Goal: Navigation & Orientation: Understand site structure

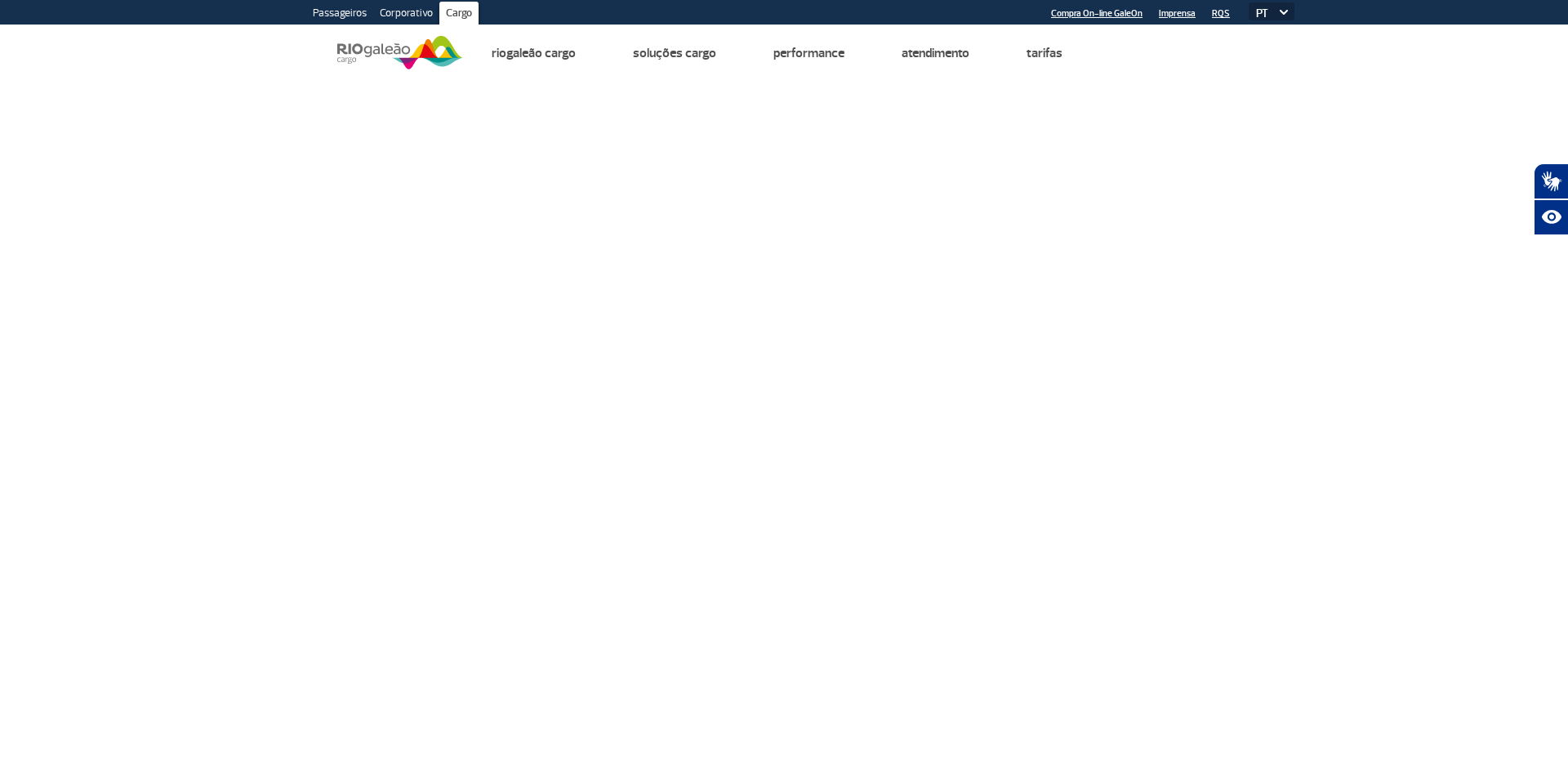
click at [407, 12] on link "Corporativo" at bounding box center [406, 15] width 66 height 26
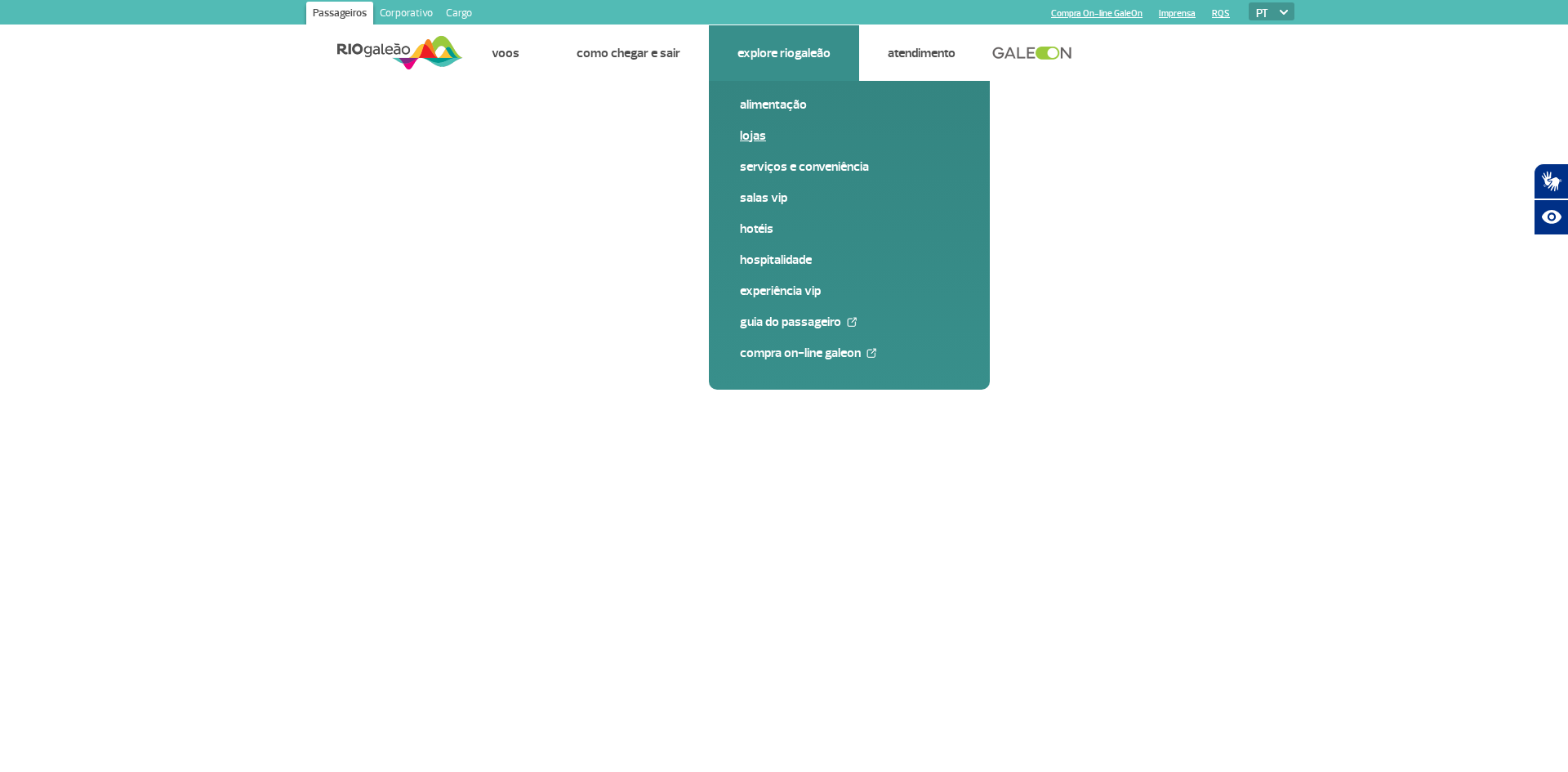
click at [752, 137] on link "Lojas" at bounding box center [849, 136] width 219 height 18
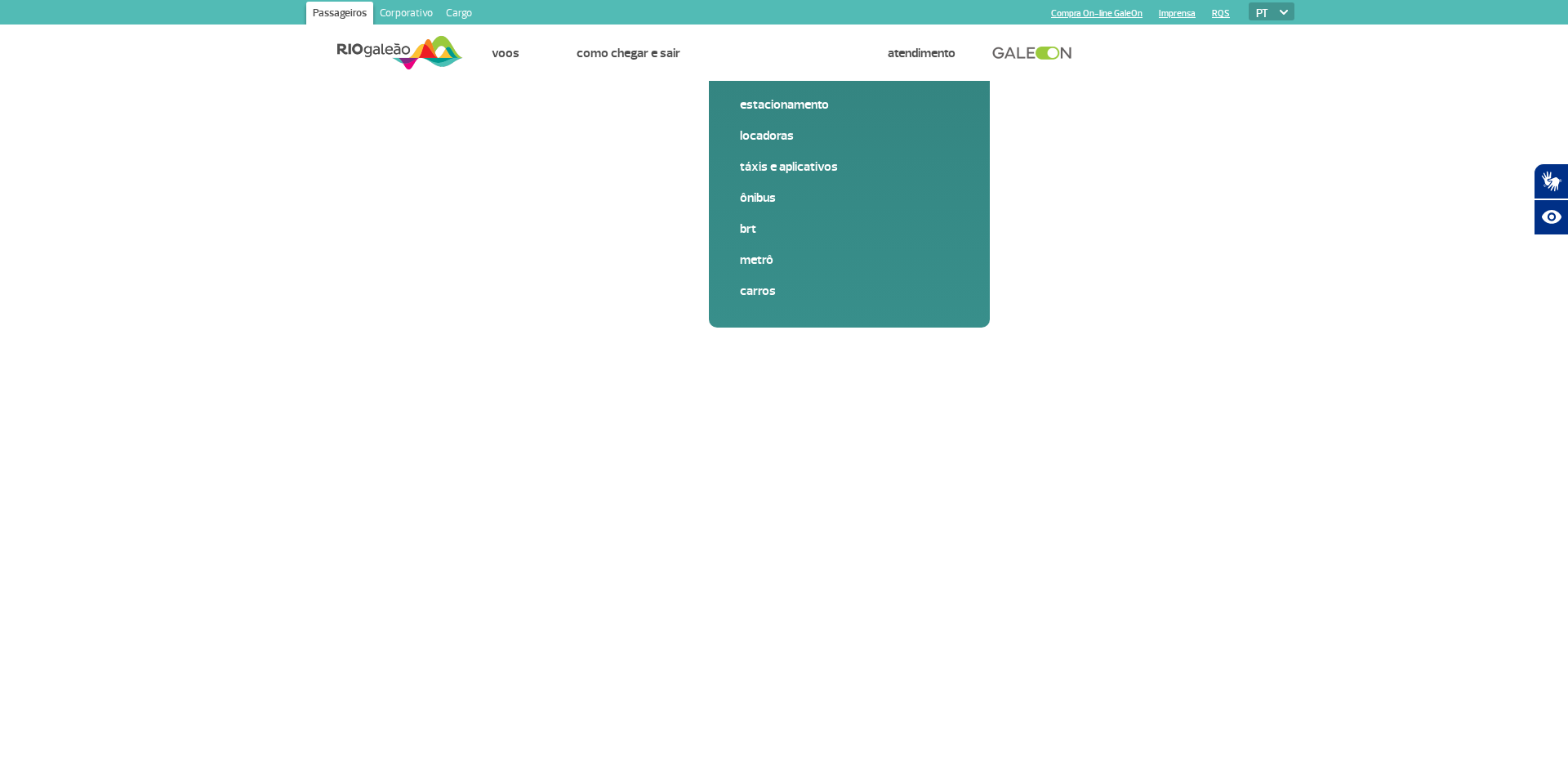
click at [401, 6] on link "Corporativo" at bounding box center [406, 15] width 66 height 26
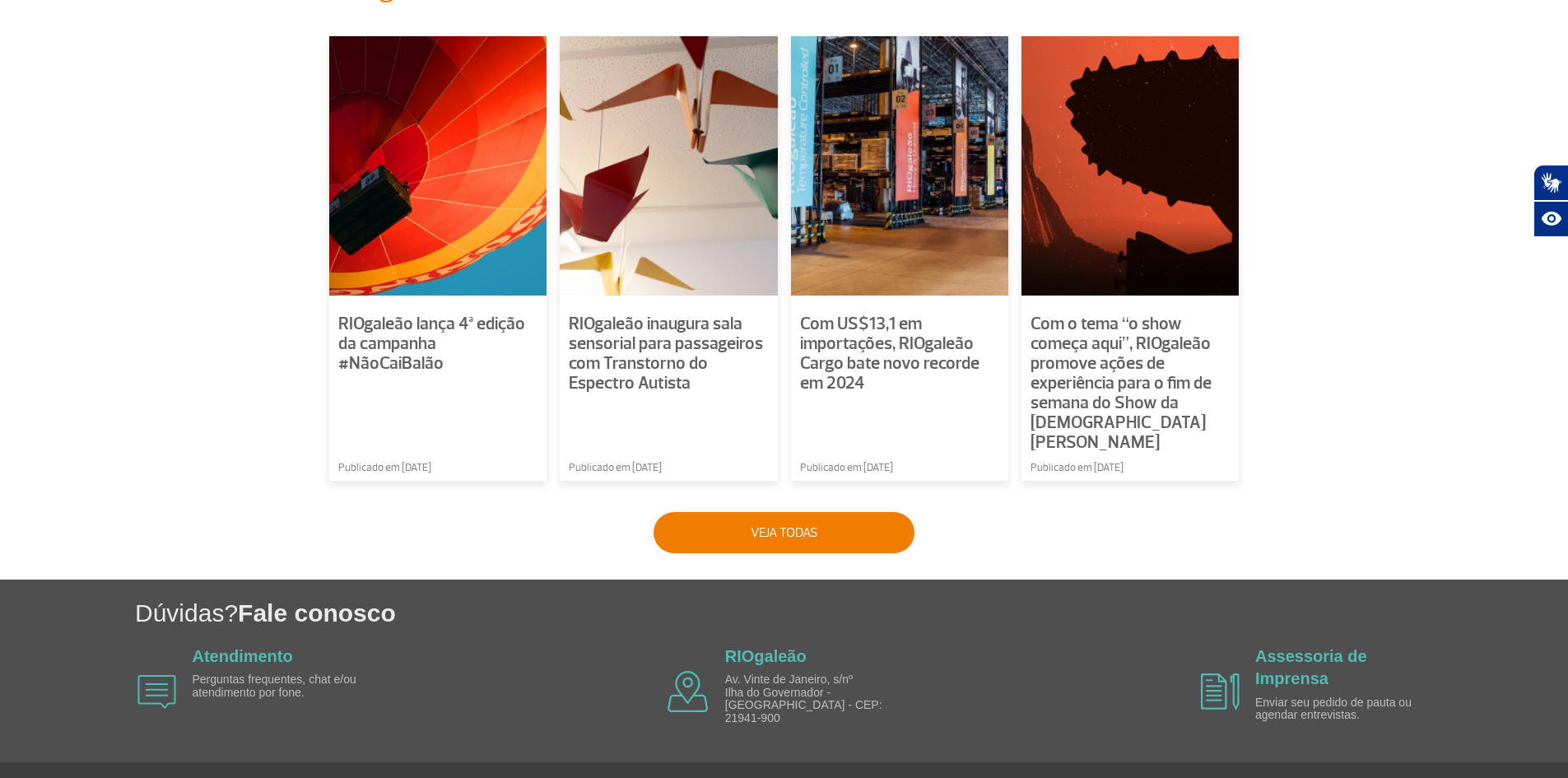
scroll to position [1136, 0]
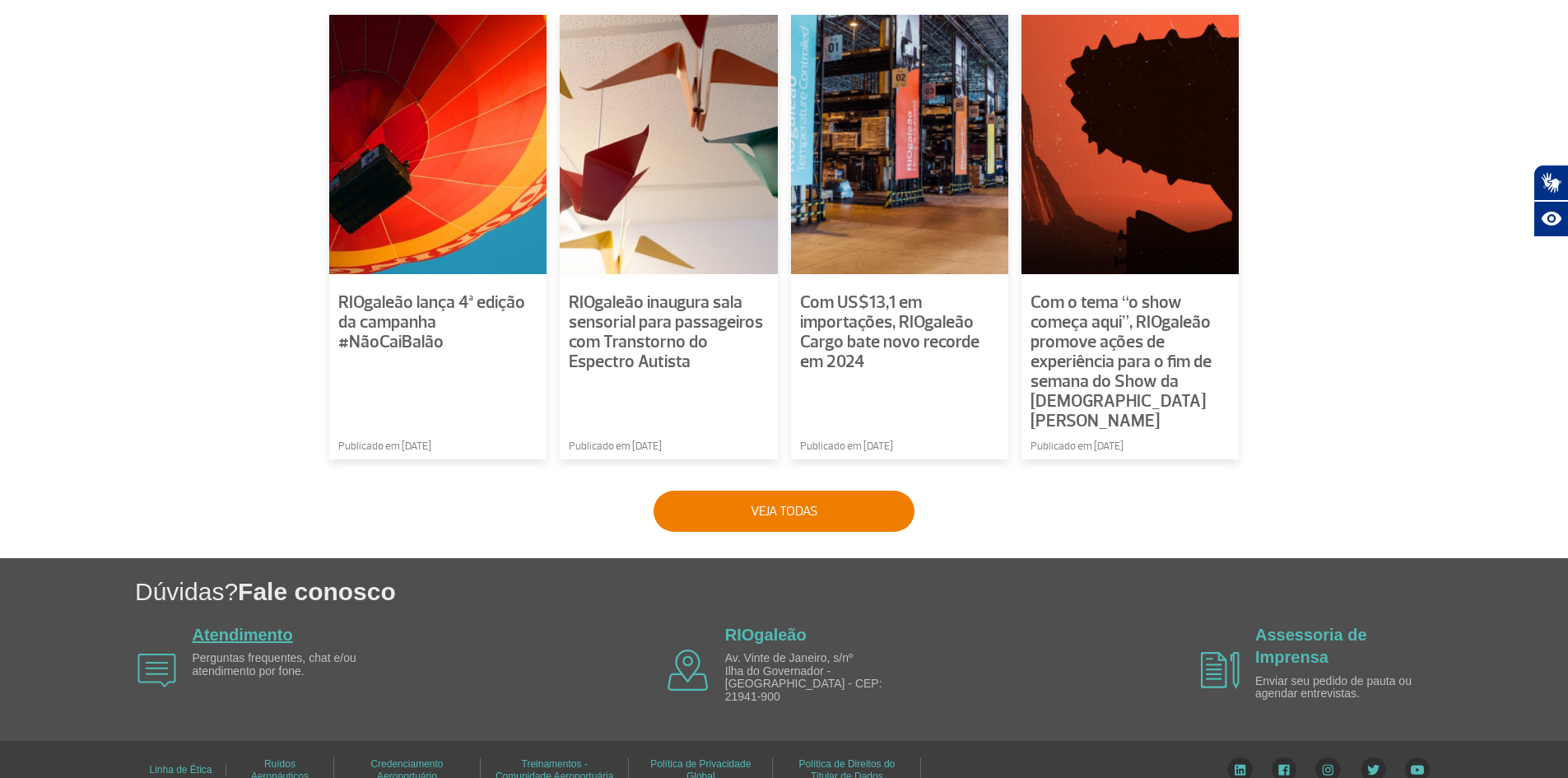
click at [233, 626] on link "Atendimento" at bounding box center [243, 635] width 100 height 18
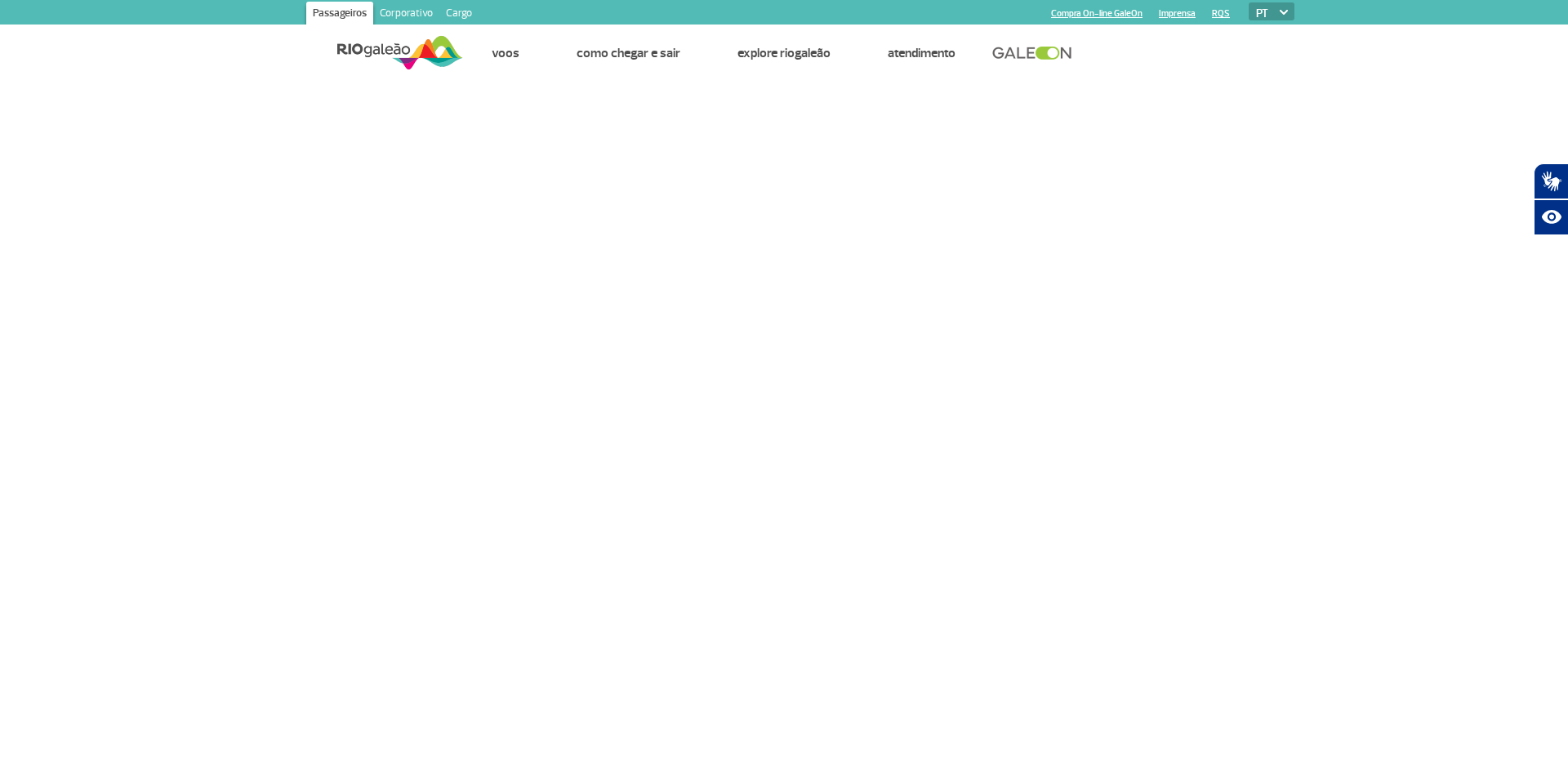
click at [410, 12] on link "Corporativo" at bounding box center [406, 15] width 66 height 26
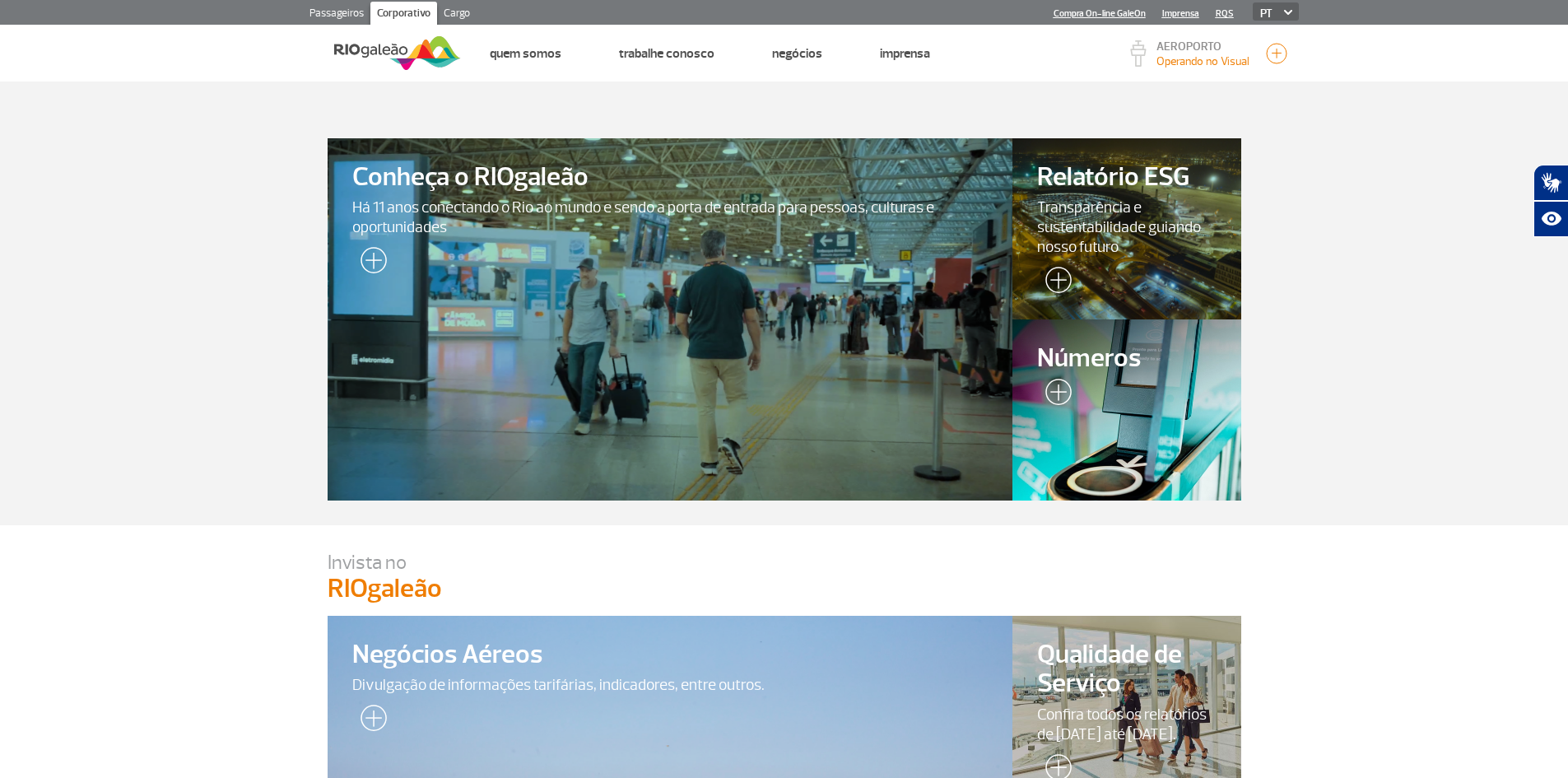
click at [463, 3] on link "Cargo" at bounding box center [456, 15] width 39 height 27
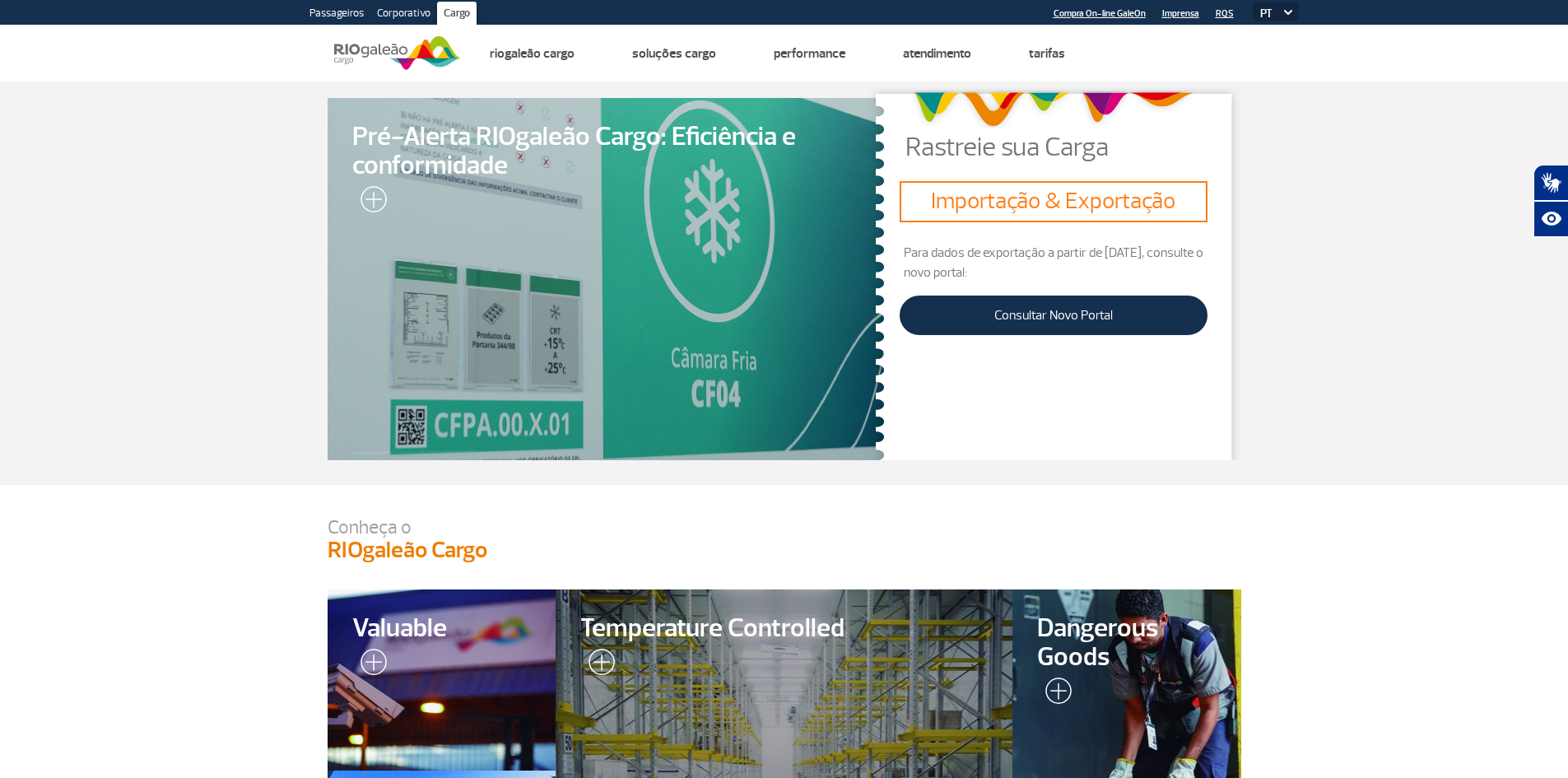
click at [329, 22] on link "Passageiros" at bounding box center [336, 15] width 68 height 27
